Goal: Information Seeking & Learning: Learn about a topic

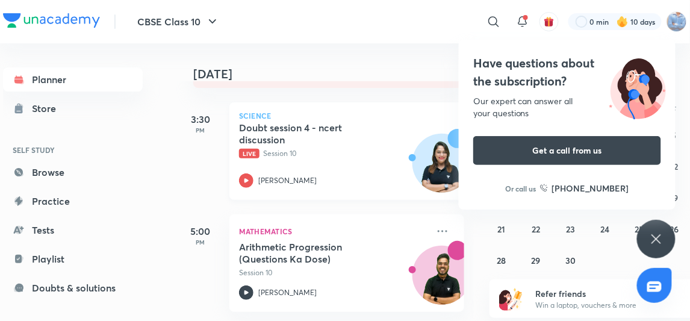
click at [248, 171] on div "Doubt session 4 - ncert discussion Live Session 10 Shivangi Chauhan" at bounding box center [333, 155] width 189 height 66
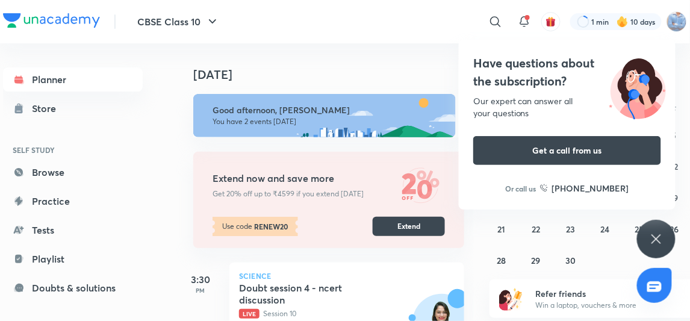
scroll to position [160, 0]
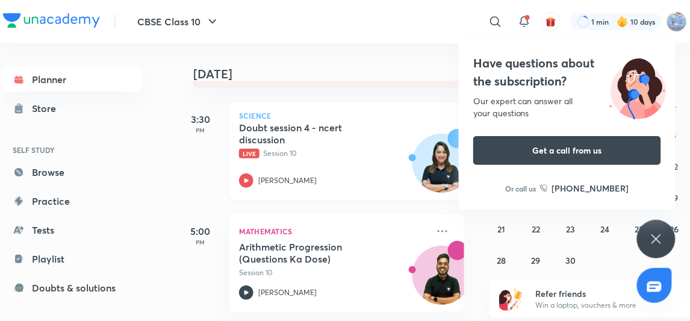
click at [248, 181] on icon at bounding box center [246, 181] width 14 height 14
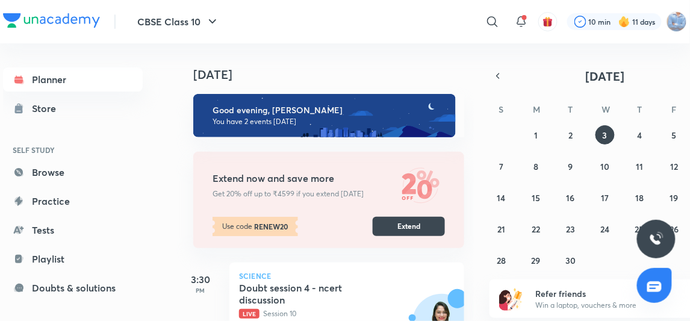
scroll to position [109, 0]
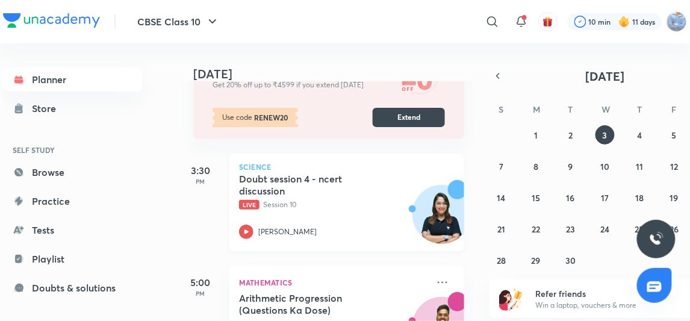
click at [243, 233] on icon at bounding box center [246, 232] width 14 height 14
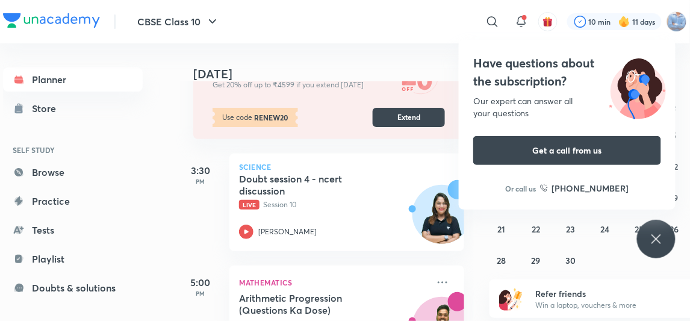
scroll to position [8, 0]
